Goal: Task Accomplishment & Management: Use online tool/utility

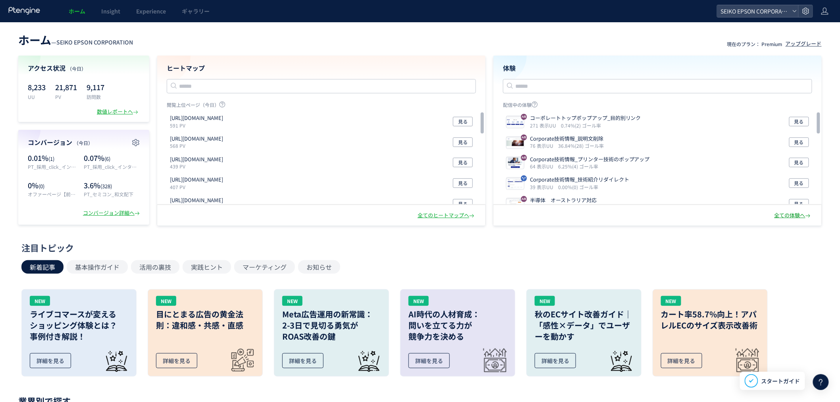
click at [800, 217] on div "全ての体験へ" at bounding box center [793, 216] width 38 height 8
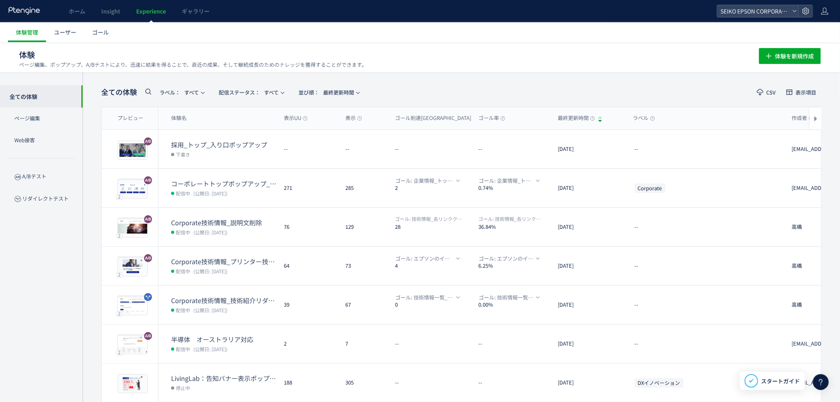
click at [248, 269] on dd "配信中 (公開日: [DATE])" at bounding box center [224, 271] width 106 height 10
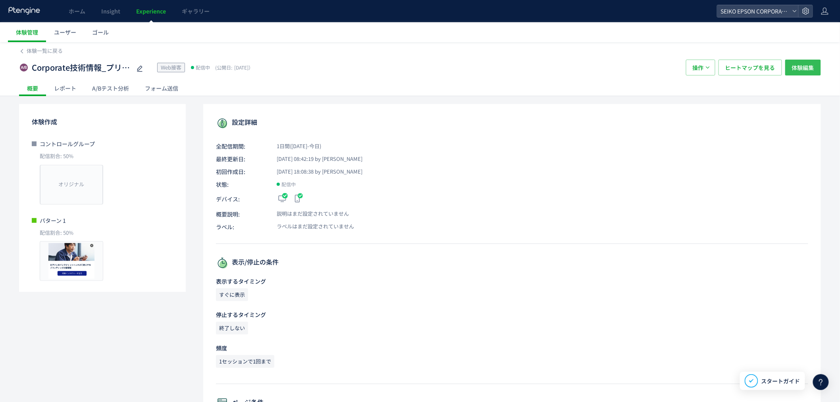
click at [799, 65] on span "体験編集" at bounding box center [803, 68] width 22 height 16
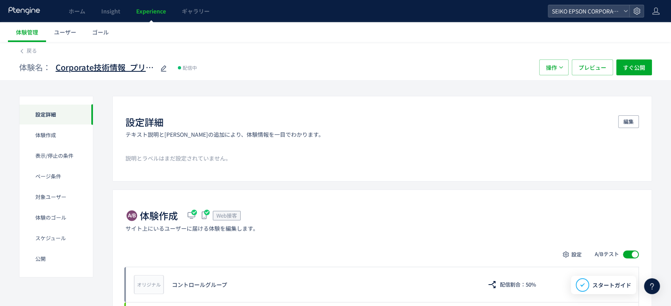
click at [144, 69] on span "Corporate技術情報_プリンター技術のポップアップ" at bounding box center [105, 68] width 99 height 12
click at [144, 69] on input "**********" at bounding box center [105, 68] width 99 height 16
click at [235, 42] on div "戻る" at bounding box center [335, 48] width 633 height 13
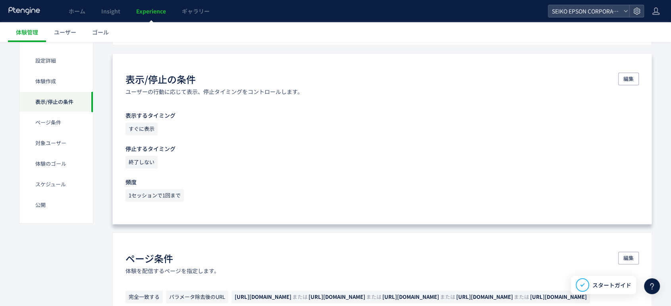
scroll to position [352, 0]
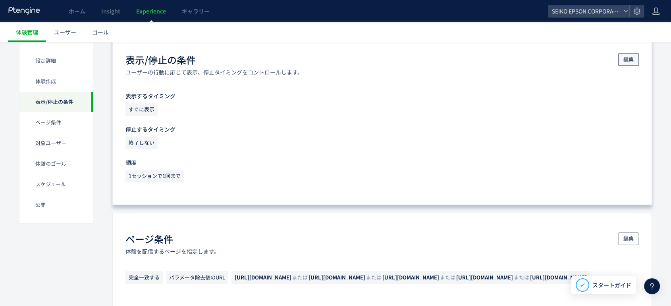
click at [628, 61] on span "編集" at bounding box center [628, 59] width 10 height 13
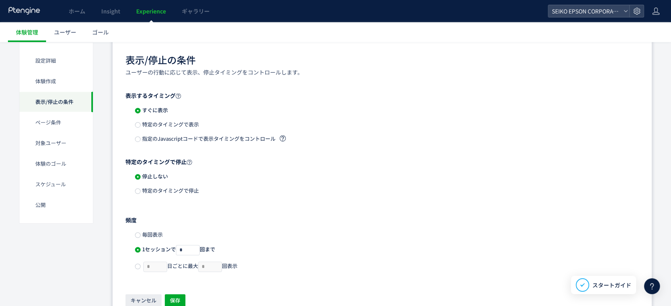
click at [144, 128] on div "特定のタイミングで表示" at bounding box center [387, 127] width 504 height 14
click at [144, 126] on span "特定のタイミングで表示" at bounding box center [169, 125] width 58 height 8
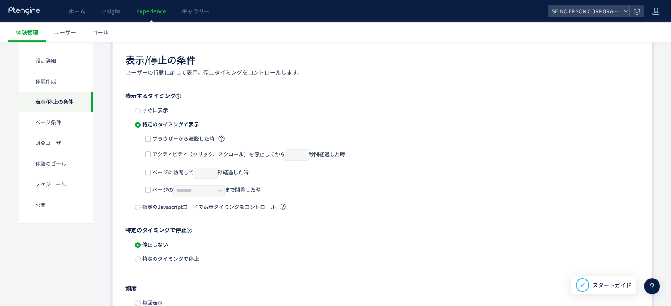
click at [146, 167] on label "ページに訪問して * 秒経過した時" at bounding box center [196, 173] width 103 height 12
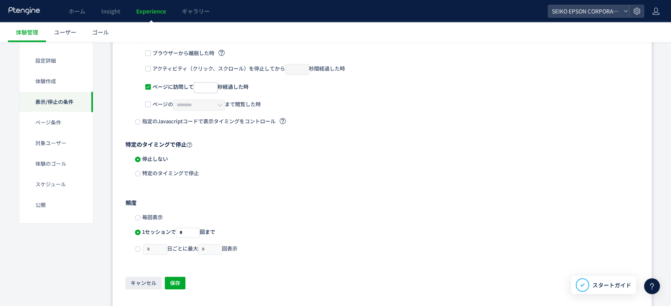
scroll to position [441, 0]
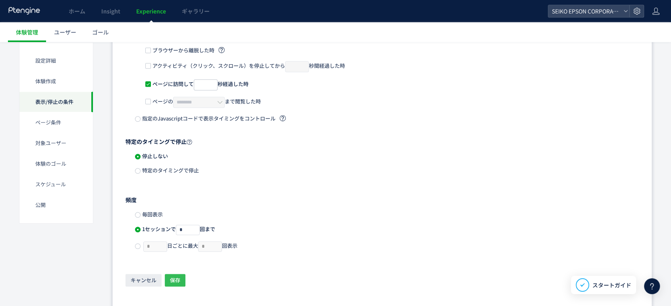
click at [171, 277] on span "保存" at bounding box center [175, 280] width 10 height 13
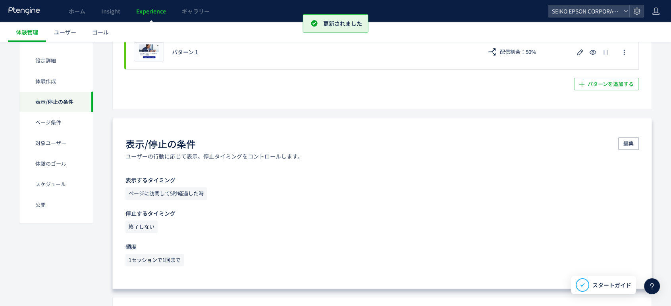
scroll to position [284, 0]
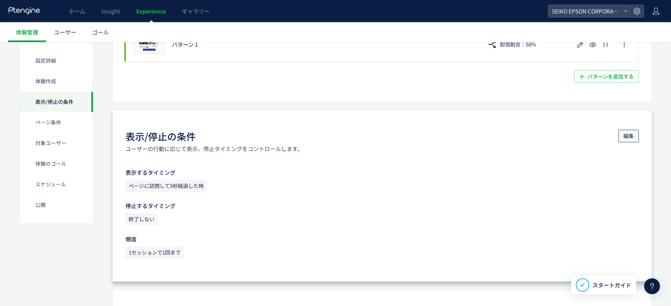
click at [626, 136] on span "編集" at bounding box center [628, 136] width 10 height 13
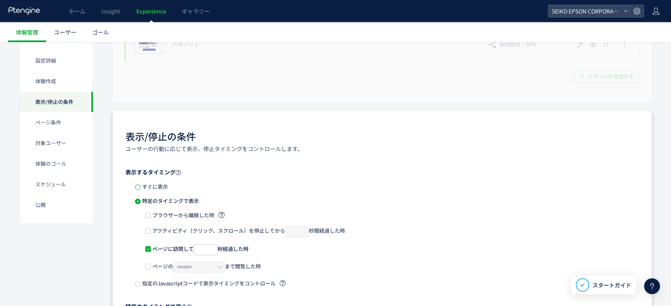
click at [137, 189] on span at bounding box center [138, 188] width 6 height 6
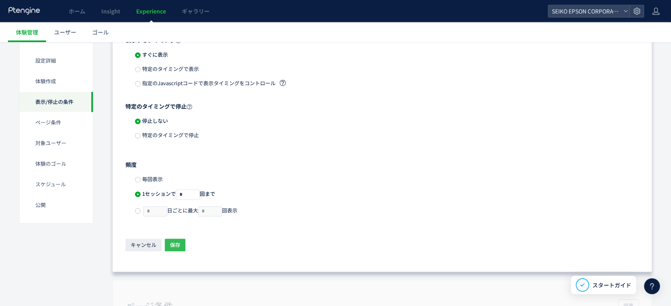
click at [175, 242] on span "保存" at bounding box center [175, 245] width 10 height 13
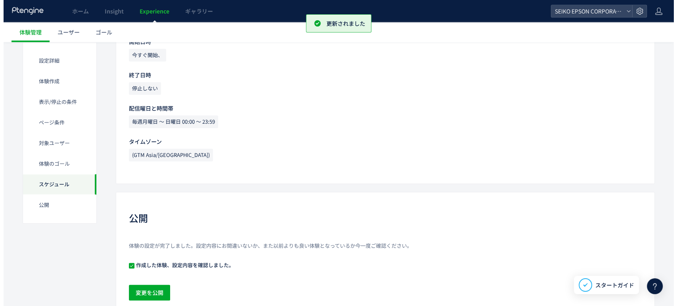
scroll to position [941, 0]
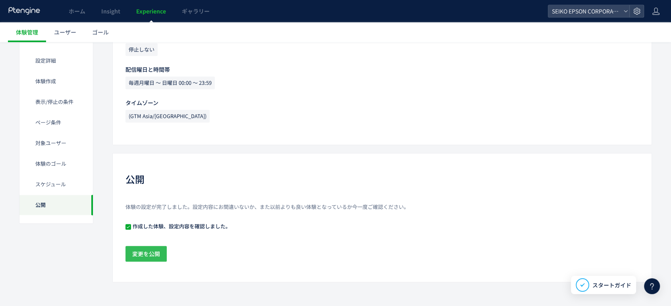
click at [135, 258] on span "変更を公開" at bounding box center [146, 254] width 28 height 16
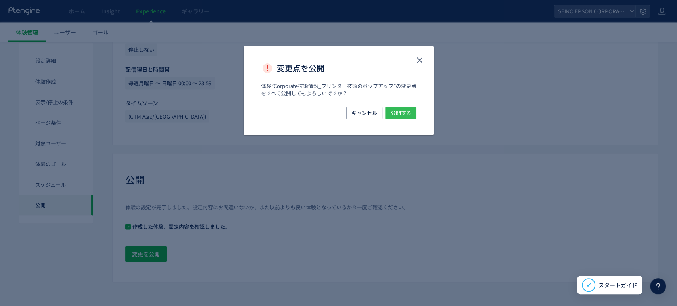
click at [397, 115] on span "公開する" at bounding box center [401, 113] width 21 height 13
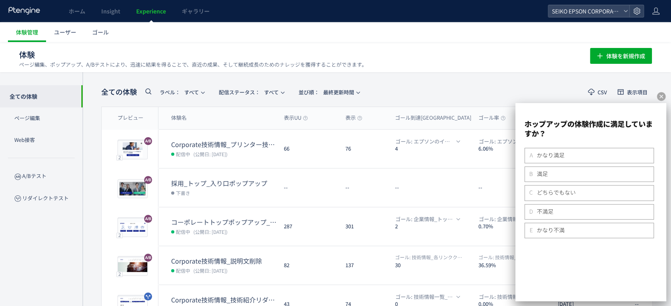
click at [576, 177] on div "B 満足" at bounding box center [589, 174] width 122 height 8
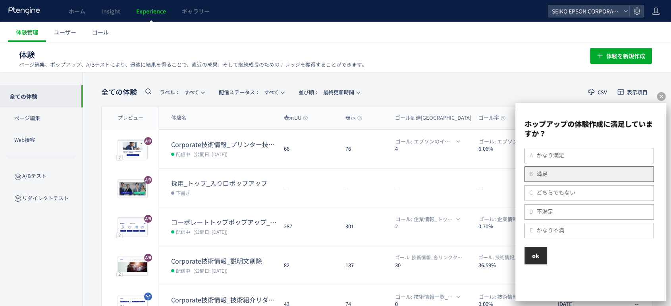
click at [534, 260] on button "OK" at bounding box center [535, 255] width 23 height 17
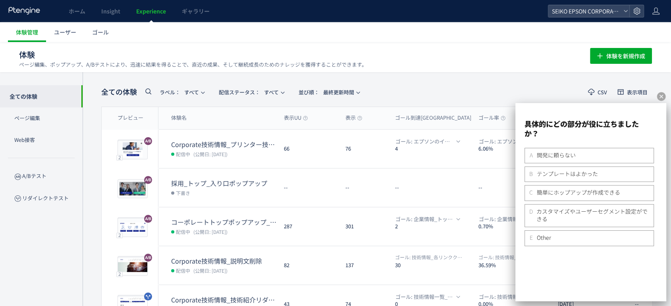
click at [626, 159] on div "A 開発に頼らない" at bounding box center [589, 156] width 122 height 8
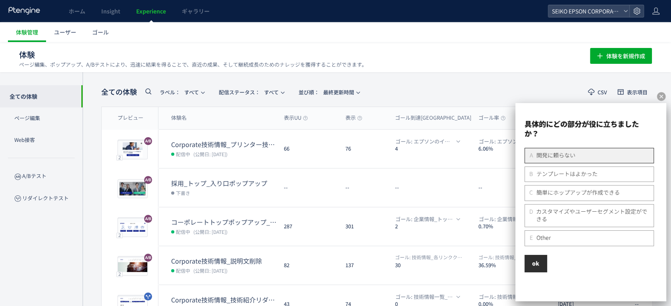
click at [545, 269] on button "OK" at bounding box center [535, 263] width 23 height 17
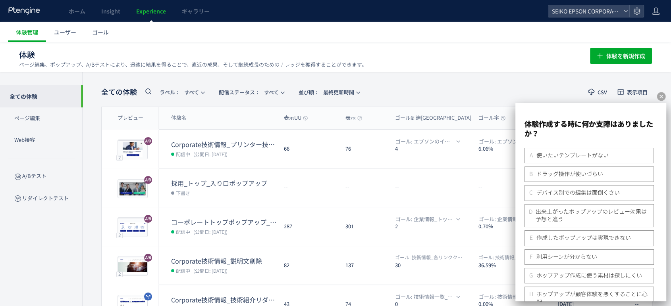
click at [590, 192] on span "デバイス別での編集は面倒くさい" at bounding box center [577, 193] width 83 height 8
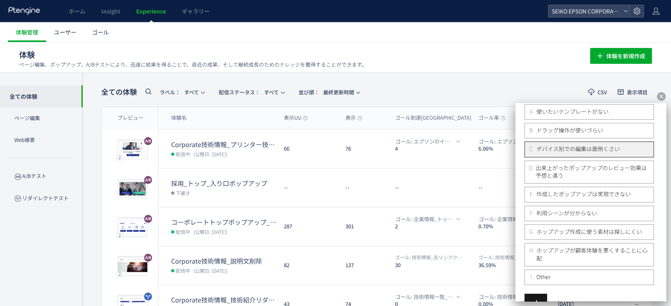
scroll to position [68, 0]
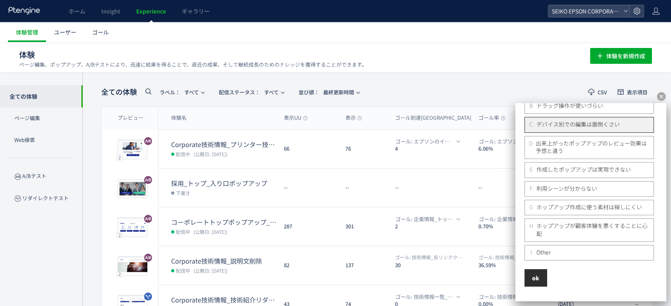
click at [542, 276] on button "OK" at bounding box center [535, 277] width 23 height 17
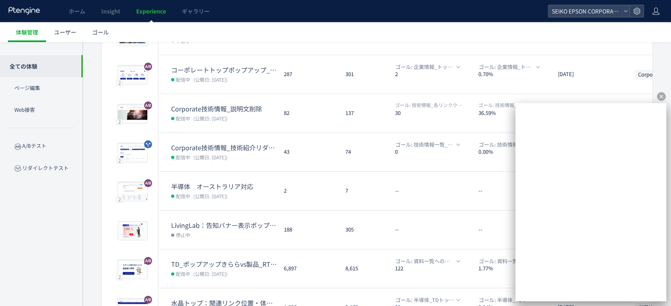
scroll to position [241, 0]
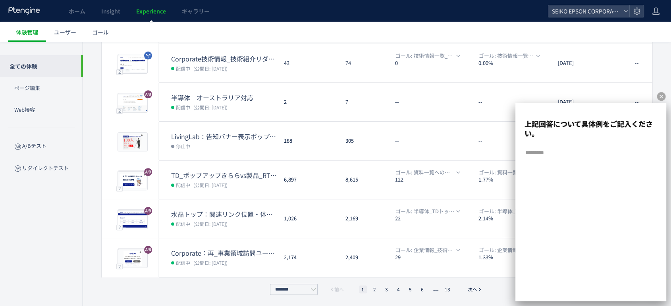
click at [558, 153] on textarea at bounding box center [590, 153] width 133 height 10
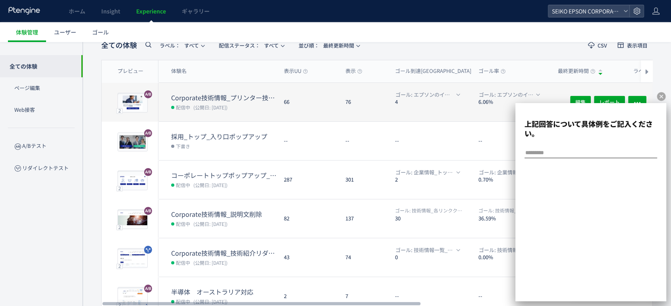
scroll to position [21, 0]
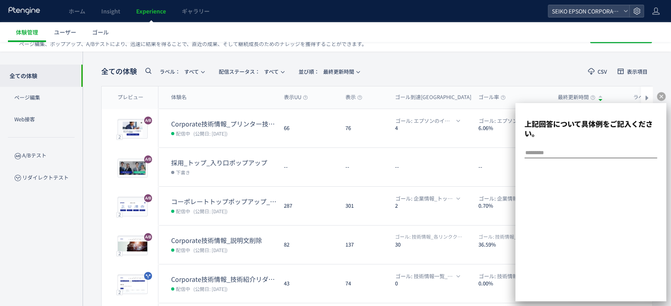
click at [552, 148] on textarea at bounding box center [590, 153] width 133 height 10
type textarea "**********"
click at [536, 189] on button "OK" at bounding box center [535, 183] width 23 height 17
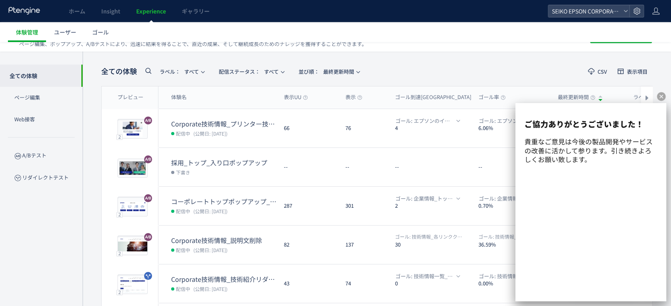
click at [527, 58] on div "全ての体験 ラベル： すべて 配信ステータス​： すべて 並び順： 最終更新時間 CSV 表示項目 プレビュー 体験名 表示UU 表示 ゴール到達UU ゴール…" at bounding box center [377, 290] width 588 height 476
click at [665, 98] on icon at bounding box center [661, 97] width 10 height 10
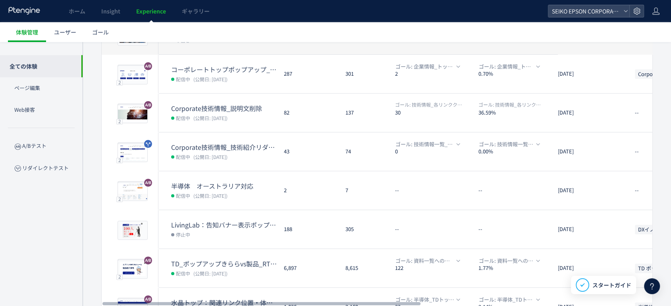
scroll to position [241, 0]
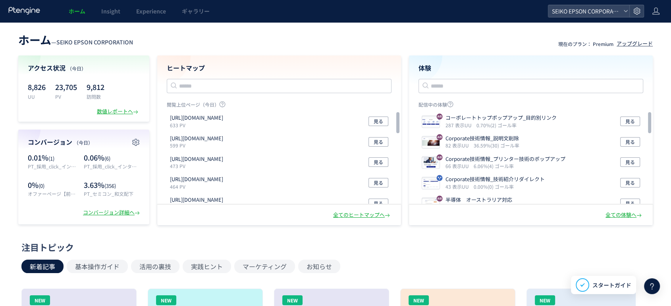
click at [444, 54] on div "ホーム — SEIKO EPSON CORPORATION 現在のプラン： Premium アップグレード アクセス状況 （今日） 8,826 UU 23,7…" at bounding box center [335, 127] width 671 height 195
click at [520, 163] on p "Corporate技術情報_プリンター技術のポップアップ" at bounding box center [505, 160] width 120 height 8
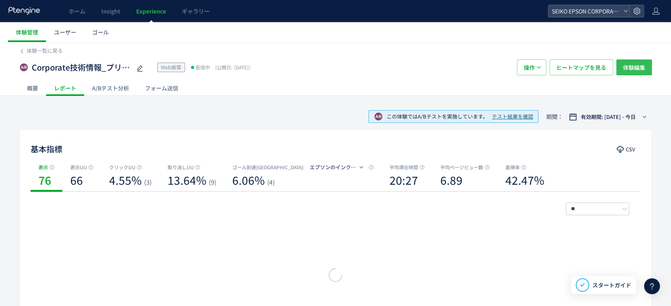
click at [623, 67] on span "体験編集" at bounding box center [634, 68] width 22 height 16
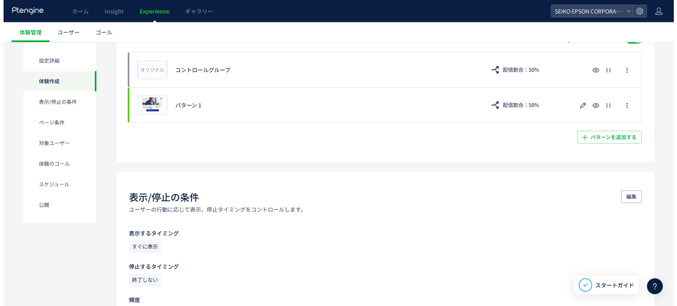
scroll to position [220, 0]
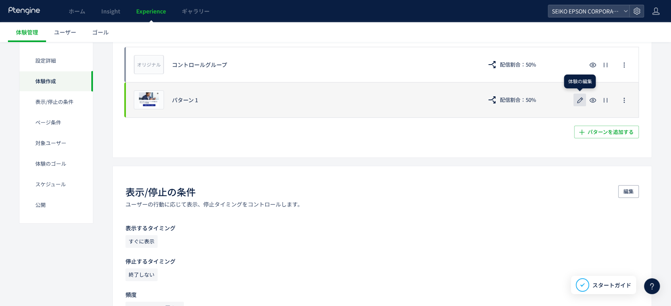
click at [577, 102] on icon "button" at bounding box center [580, 101] width 10 height 10
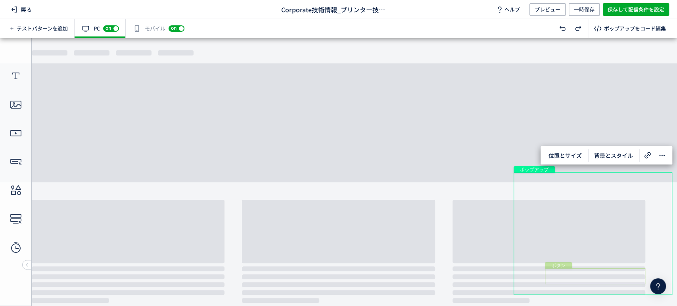
click at [571, 274] on div "ボタン" at bounding box center [595, 277] width 100 height 16
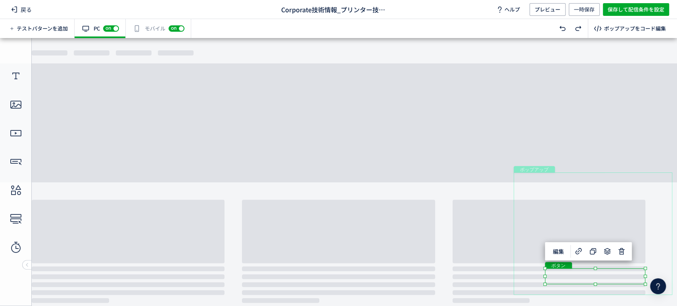
click at [573, 274] on div "ボタン" at bounding box center [595, 277] width 100 height 16
click at [646, 285] on div "ボタン" at bounding box center [595, 277] width 100 height 16
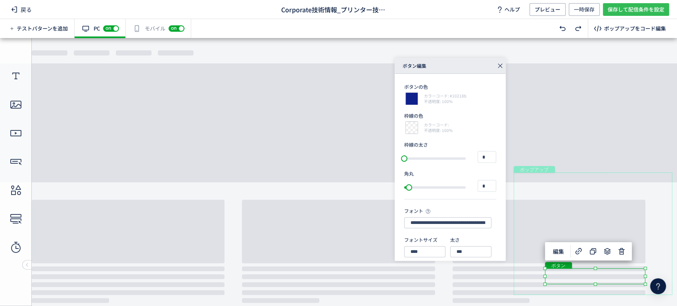
click at [608, 10] on span "保存して配信条件を設定" at bounding box center [636, 9] width 57 height 13
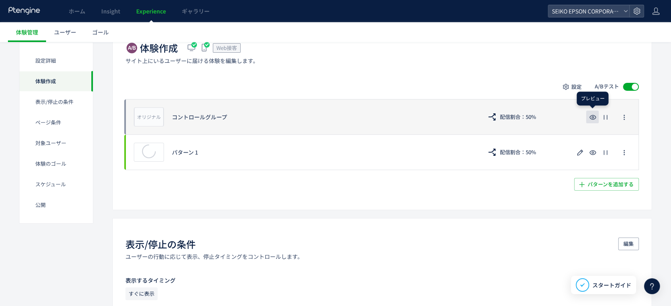
scroll to position [176, 0]
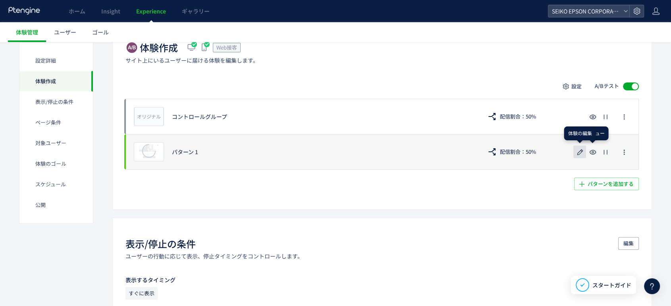
click at [582, 152] on icon "button" at bounding box center [580, 153] width 10 height 10
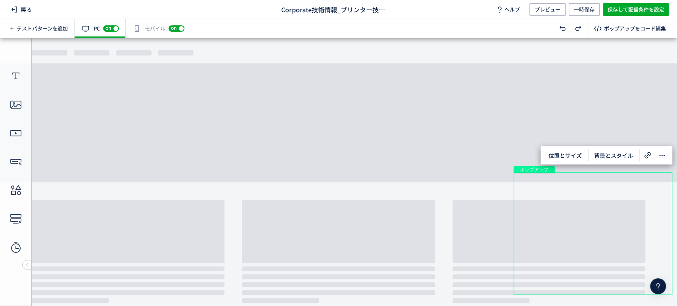
click at [148, 31] on div "有効な編集箇所が確認されません モバイル off on" at bounding box center [158, 28] width 65 height 19
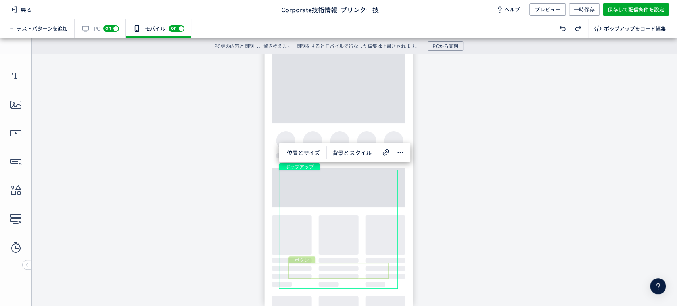
click at [314, 272] on div "ボタン" at bounding box center [339, 271] width 100 height 16
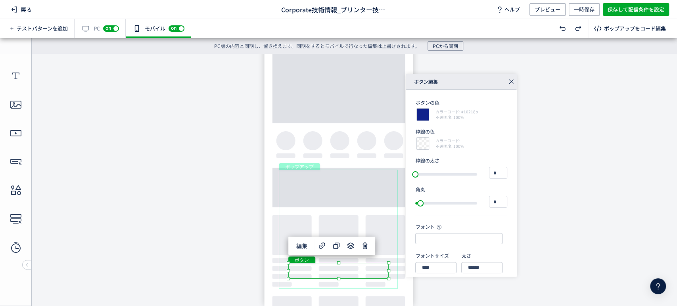
type input "**********"
type input "***"
click at [312, 271] on div "ボタン" at bounding box center [339, 271] width 100 height 16
click at [318, 271] on div "ボタン" at bounding box center [339, 271] width 100 height 16
click at [343, 267] on div "ボタン" at bounding box center [339, 271] width 100 height 16
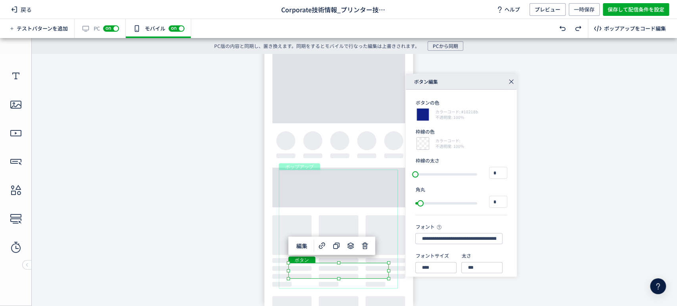
click at [327, 274] on div "ボタン" at bounding box center [339, 271] width 100 height 16
click at [304, 271] on div "ボタン" at bounding box center [339, 271] width 100 height 16
click at [310, 271] on div "ボタン" at bounding box center [339, 271] width 100 height 16
click at [389, 279] on div "ボタン" at bounding box center [339, 271] width 100 height 16
click at [577, 184] on div "**********" at bounding box center [508, 175] width 204 height 203
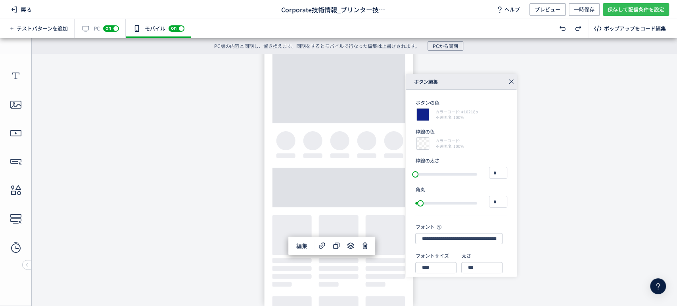
click at [621, 13] on span "保存して配信条件を設定" at bounding box center [636, 9] width 57 height 13
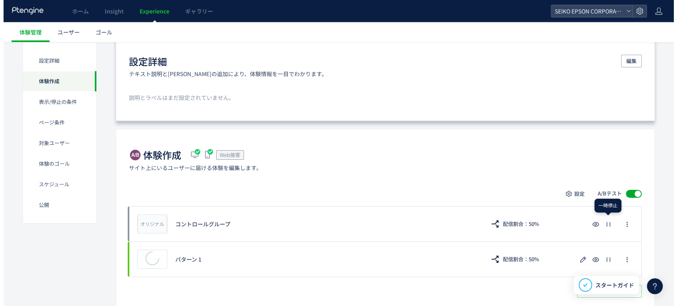
scroll to position [132, 0]
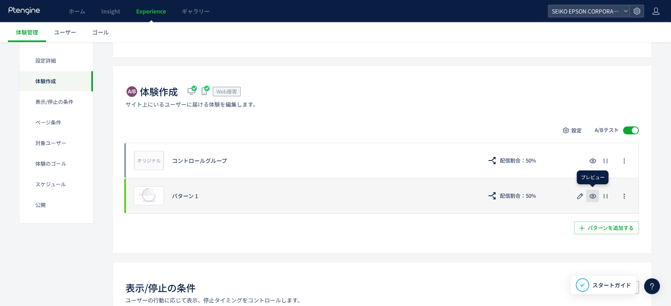
click at [593, 197] on use "button" at bounding box center [592, 196] width 7 height 5
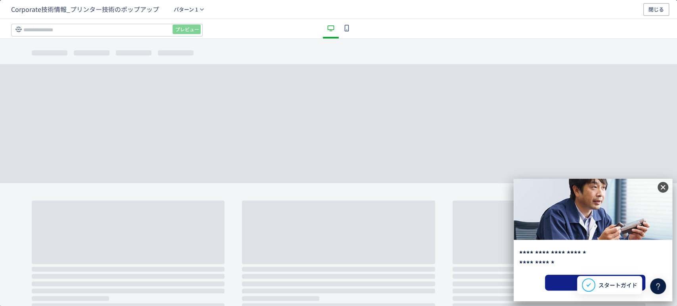
click at [348, 25] on use "dialog" at bounding box center [346, 28] width 4 height 7
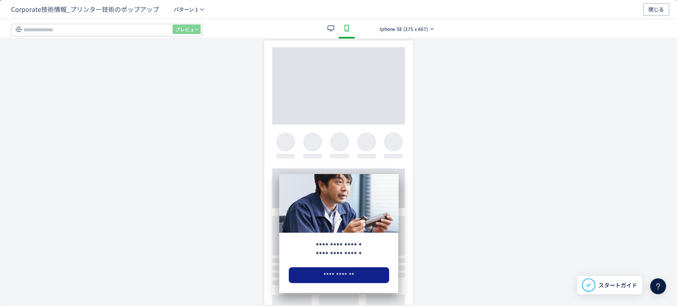
click at [333, 30] on icon "dialog" at bounding box center [331, 28] width 10 height 10
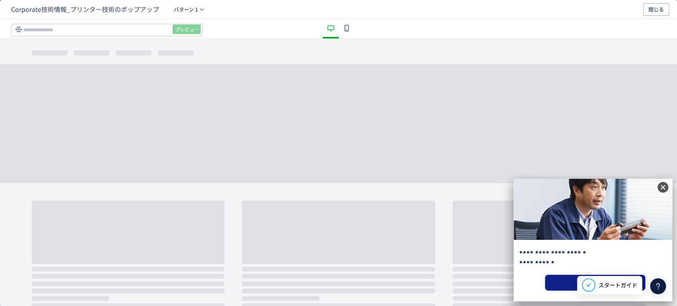
click at [663, 191] on icon "dialog" at bounding box center [663, 187] width 11 height 11
